Goal: Information Seeking & Learning: Check status

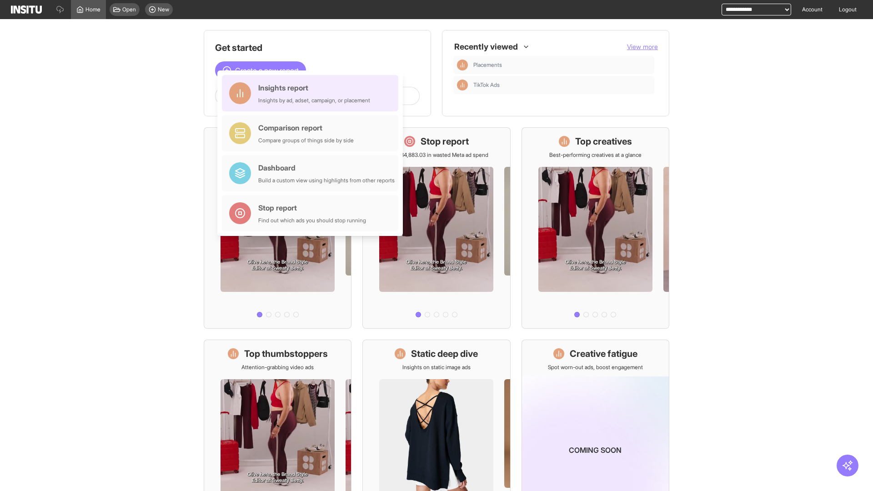
click at [312, 93] on div "Insights report Insights by ad, adset, campaign, or placement" at bounding box center [314, 93] width 112 height 22
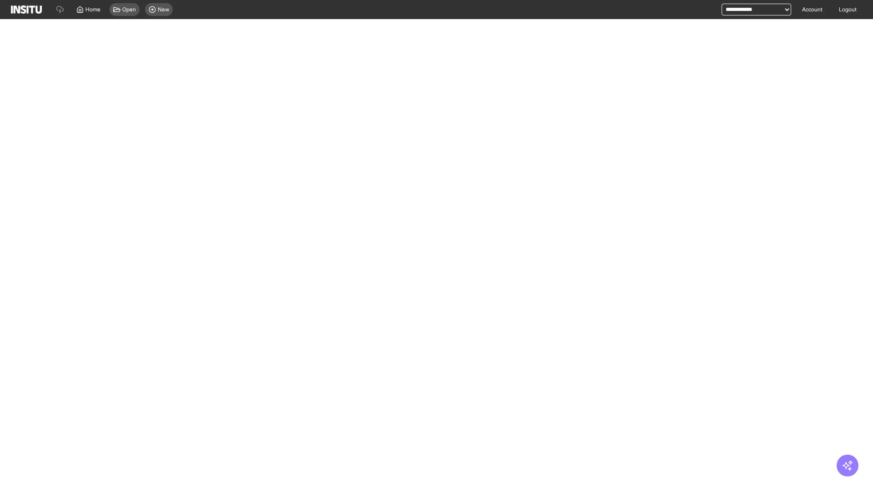
select select "**"
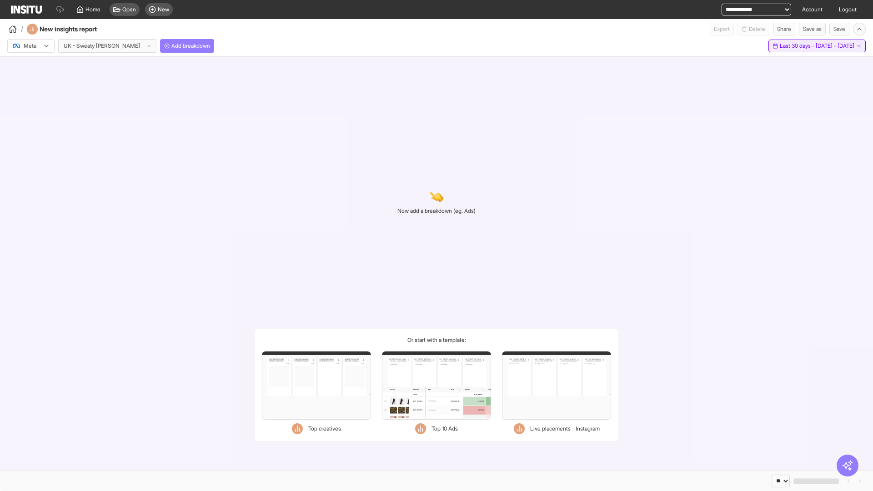
click at [796, 46] on span "Last 30 days - [DATE] - [DATE]" at bounding box center [817, 45] width 75 height 7
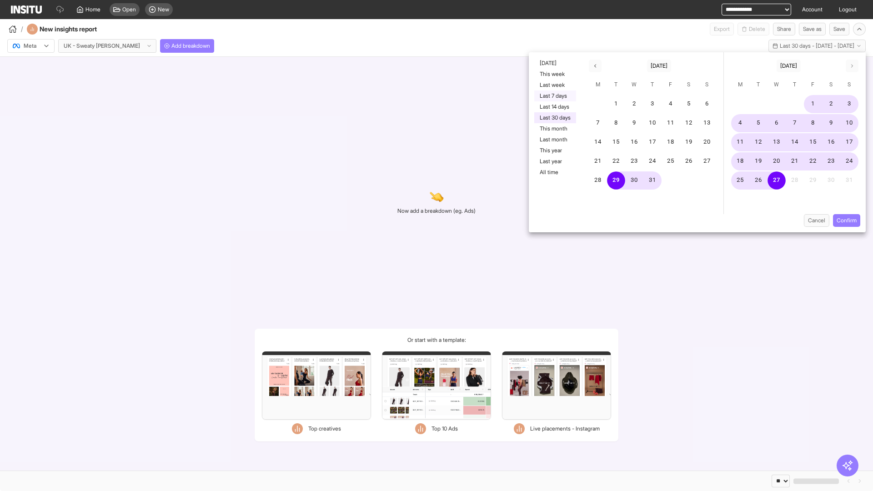
click at [554, 96] on button "Last 7 days" at bounding box center [555, 96] width 42 height 11
